Goal: Task Accomplishment & Management: Manage account settings

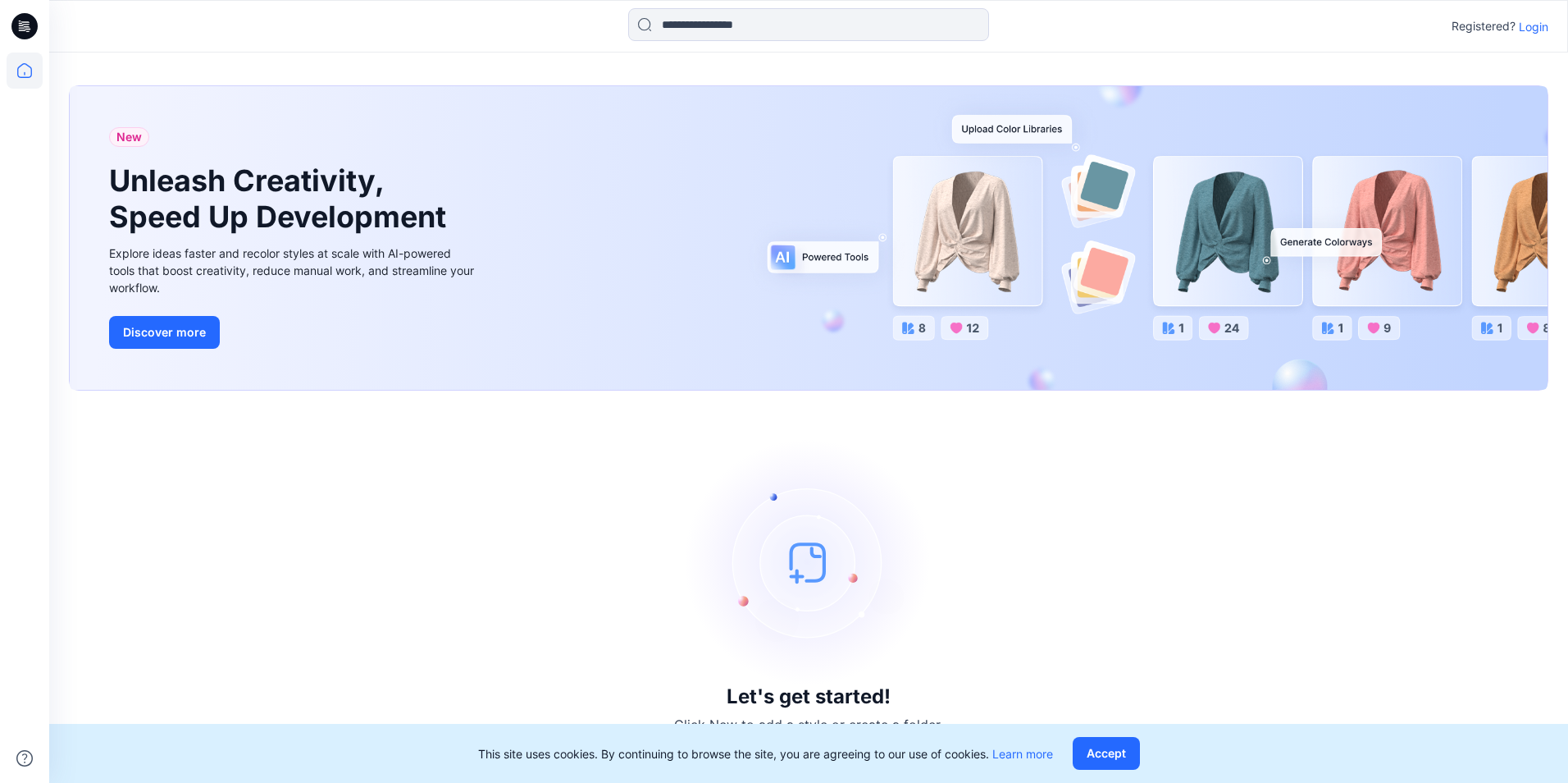
click at [1372, 480] on div "Let's get started! Click New to add a style or create a folder." at bounding box center [809, 586] width 1480 height 352
drag, startPoint x: 1351, startPoint y: 509, endPoint x: 1321, endPoint y: 551, distance: 51.6
click at [1351, 509] on div "Let's get started! Click New to add a style or create a folder." at bounding box center [809, 586] width 1480 height 352
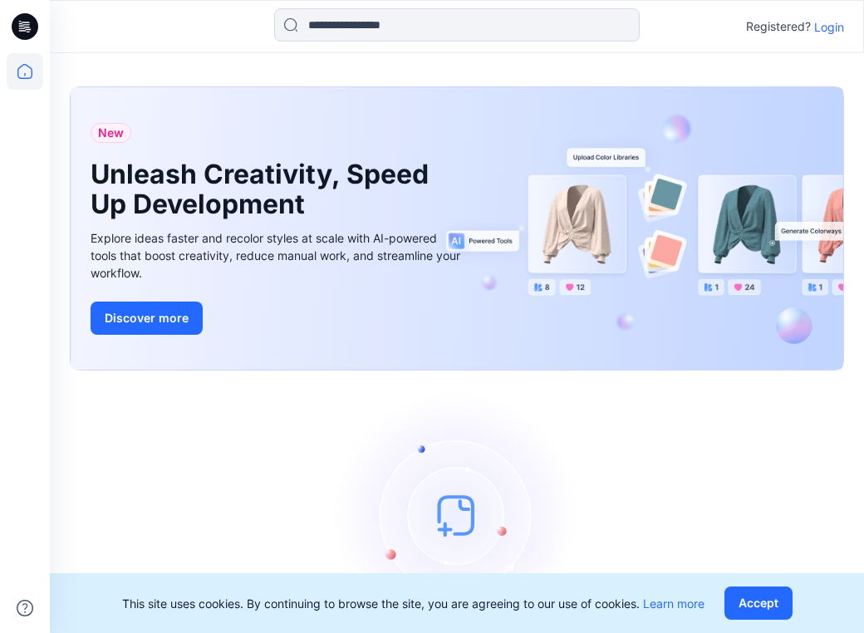
click at [20, 27] on icon at bounding box center [25, 26] width 27 height 27
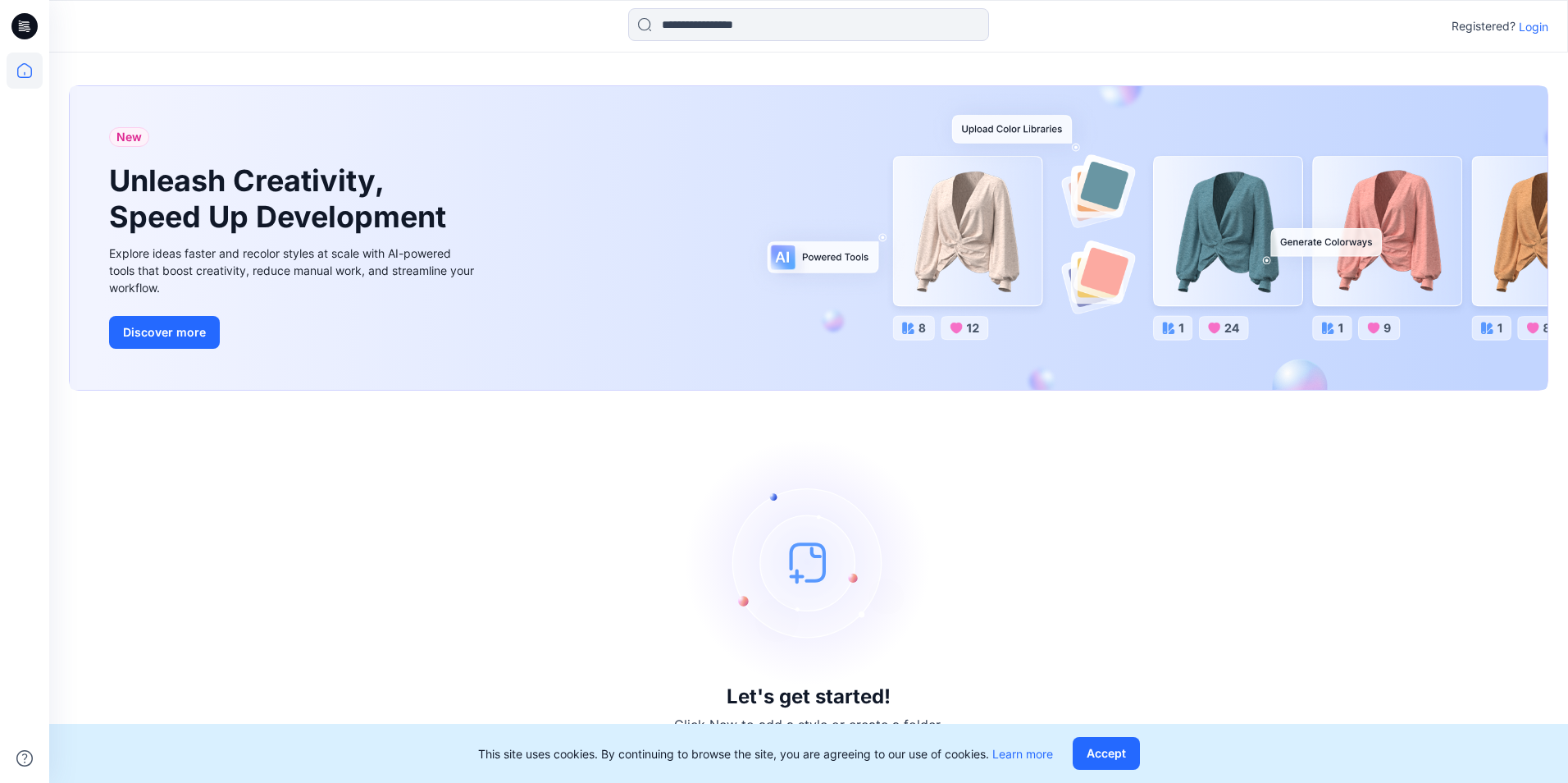
click at [1532, 20] on p "Login" at bounding box center [1534, 26] width 30 height 17
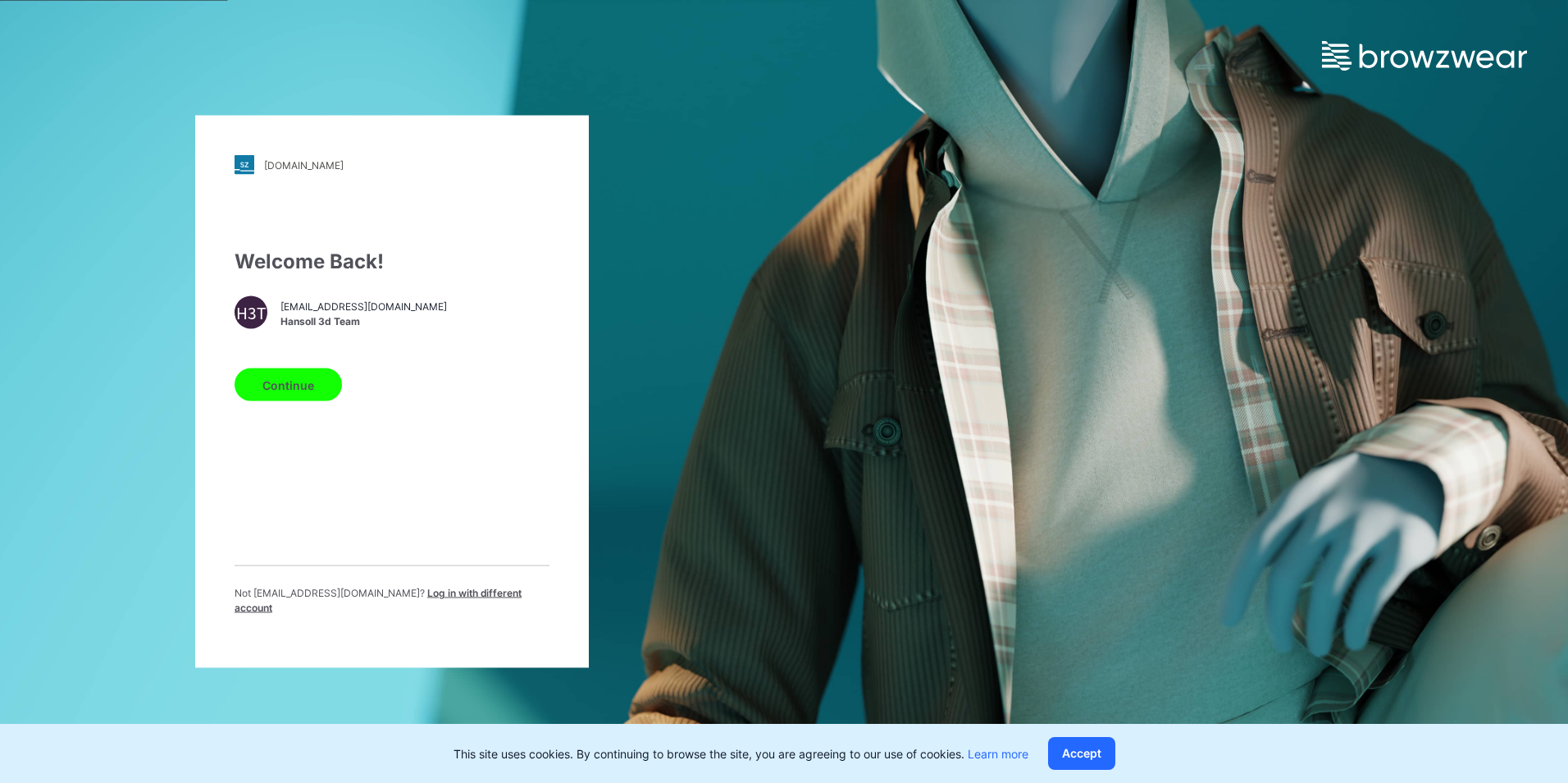
click at [293, 395] on button "Continue" at bounding box center [288, 384] width 108 height 33
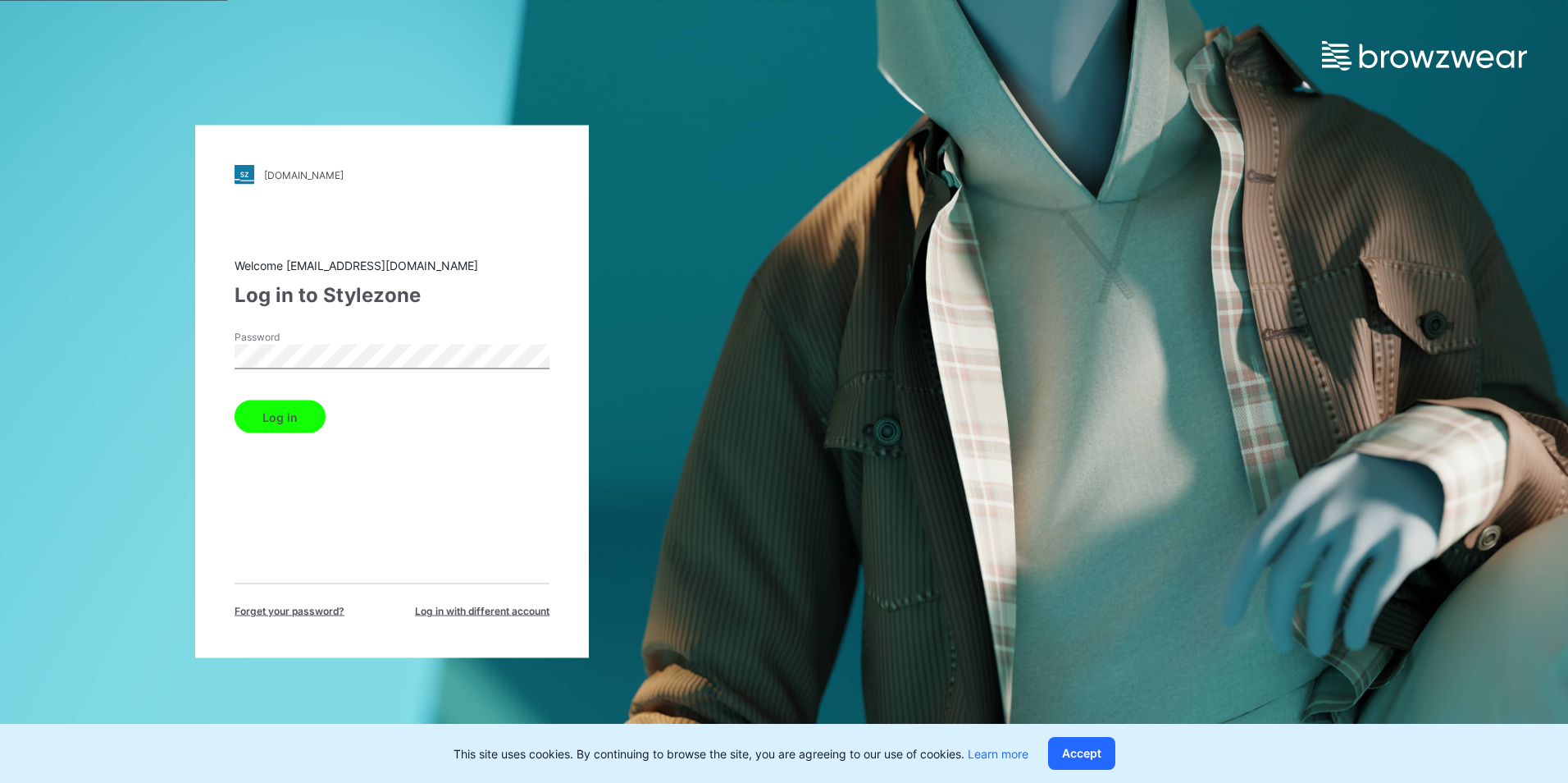
click at [288, 409] on button "Log in" at bounding box center [280, 416] width 91 height 33
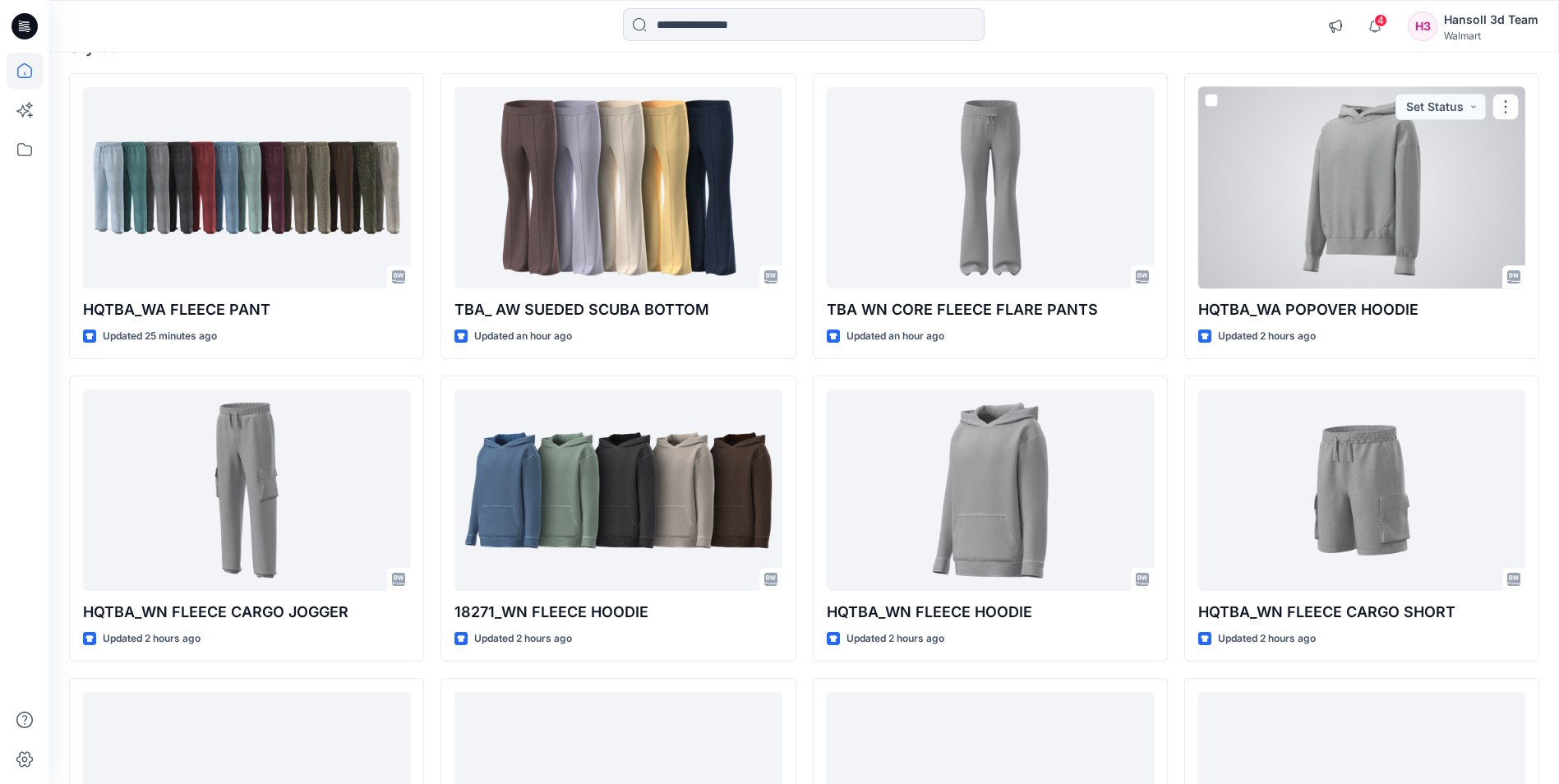
scroll to position [164, 0]
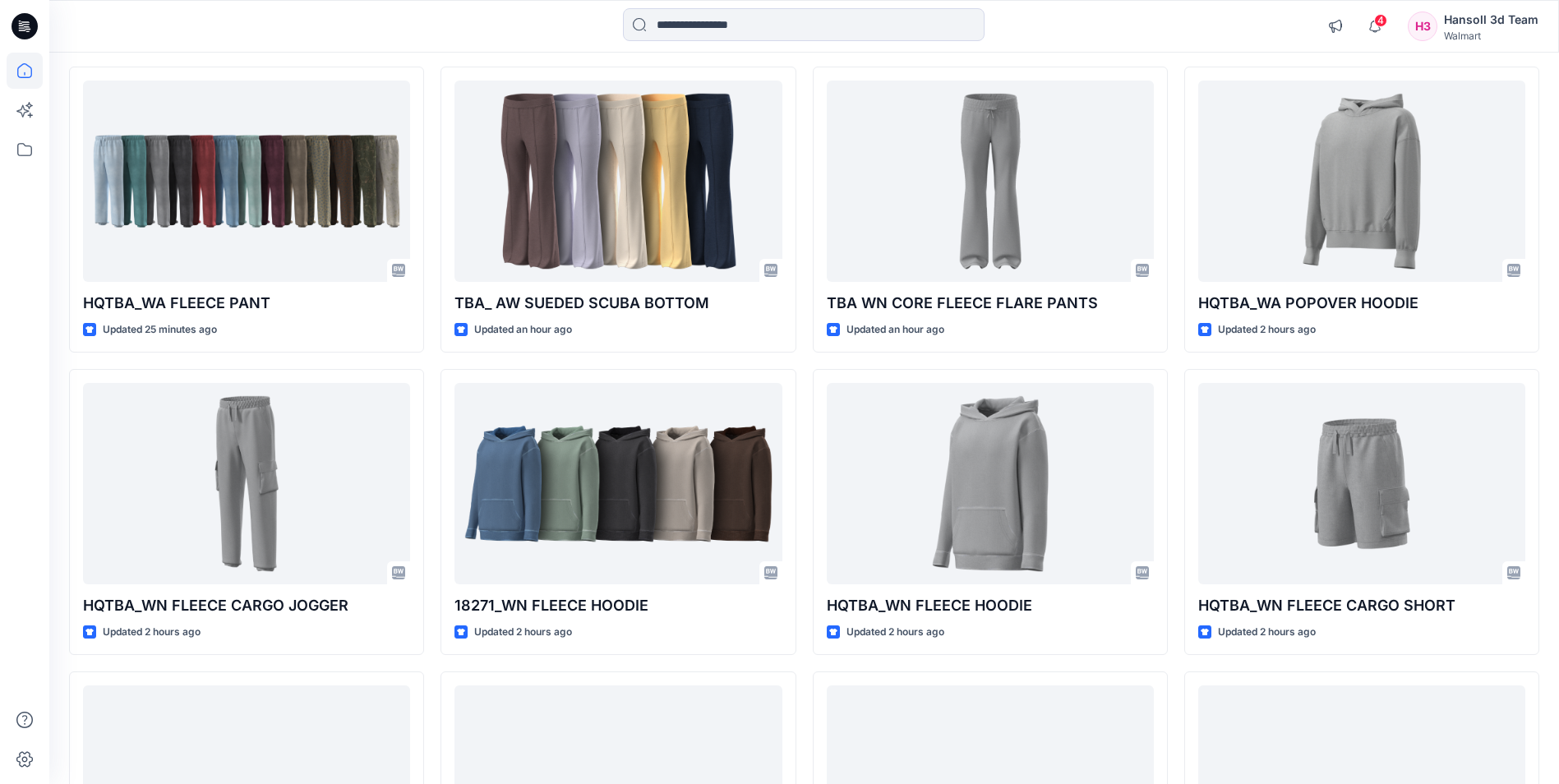
click at [17, 18] on icon at bounding box center [25, 26] width 27 height 27
